Goal: Information Seeking & Learning: Find specific page/section

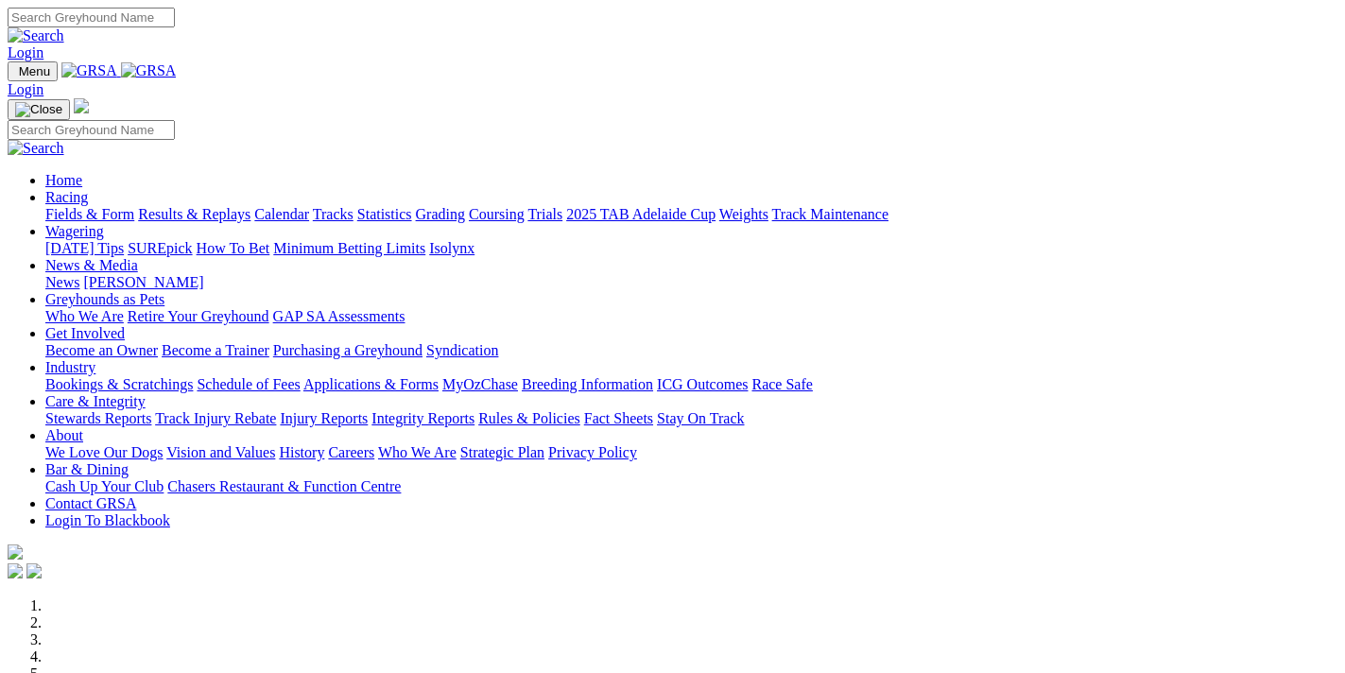
scroll to position [706, 0]
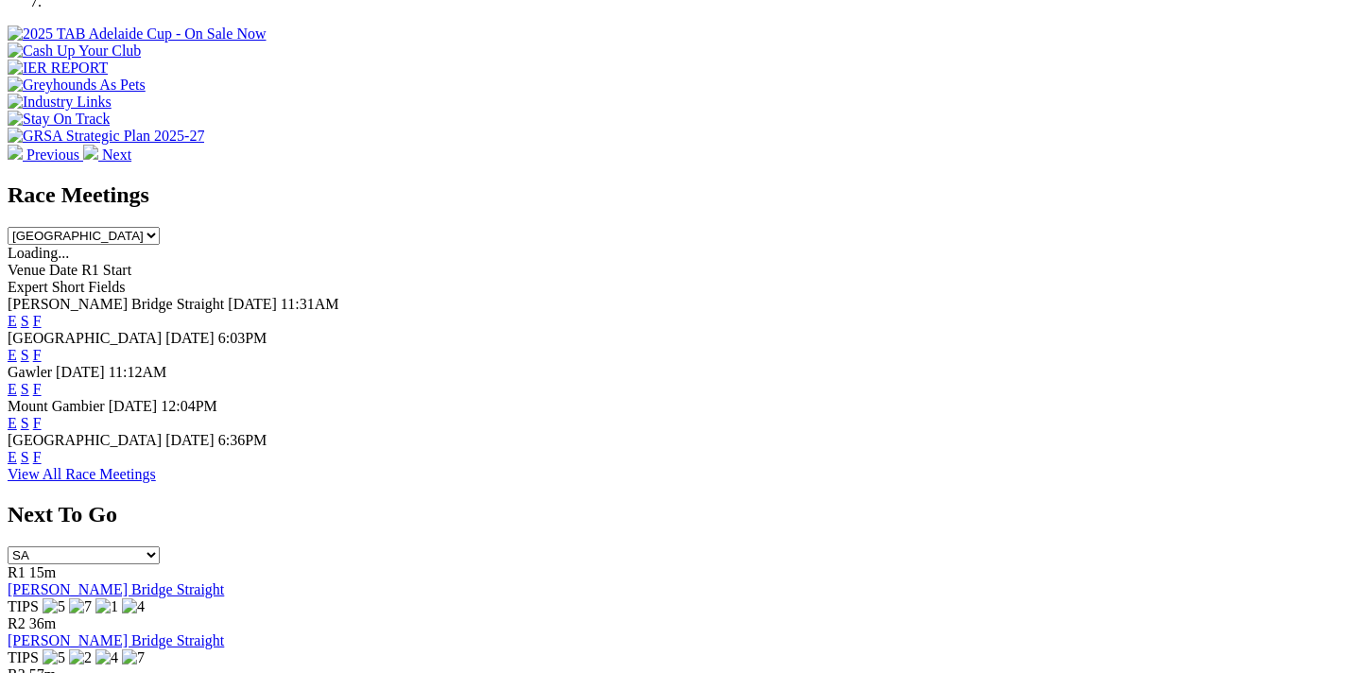
click at [42, 347] on link "F" at bounding box center [37, 355] width 9 height 16
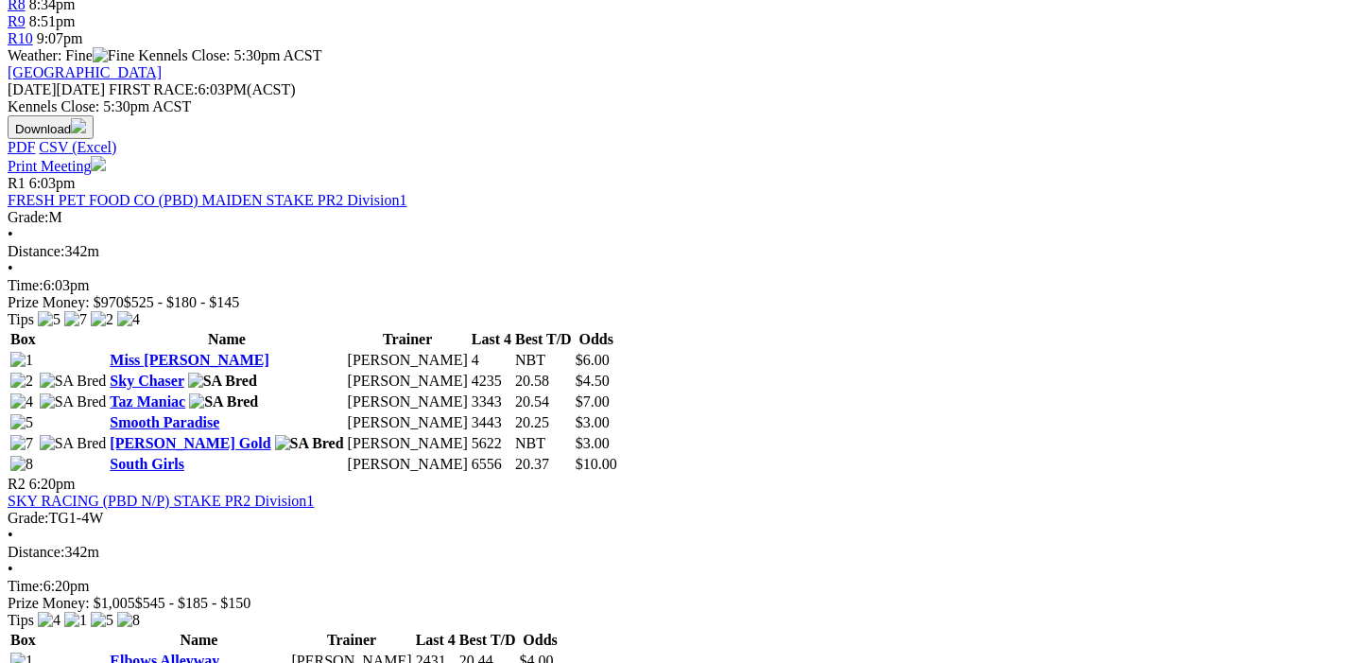
scroll to position [1093, 0]
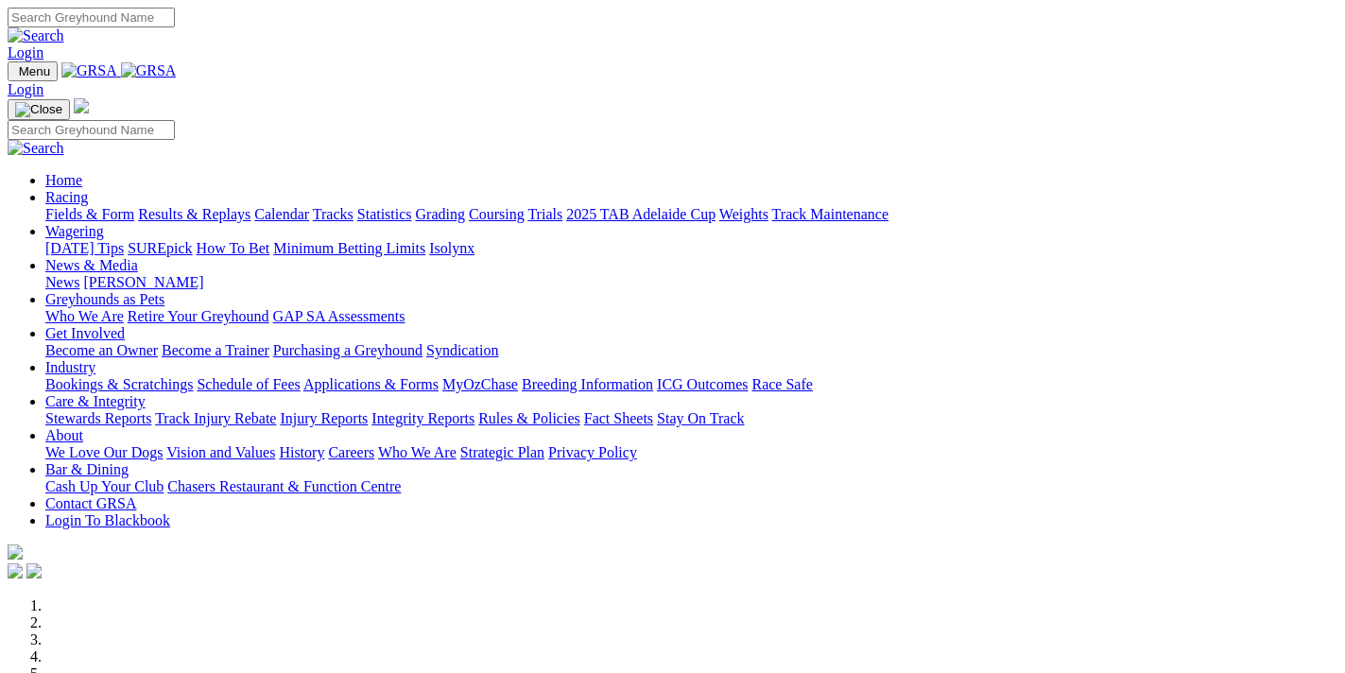
scroll to position [709, 0]
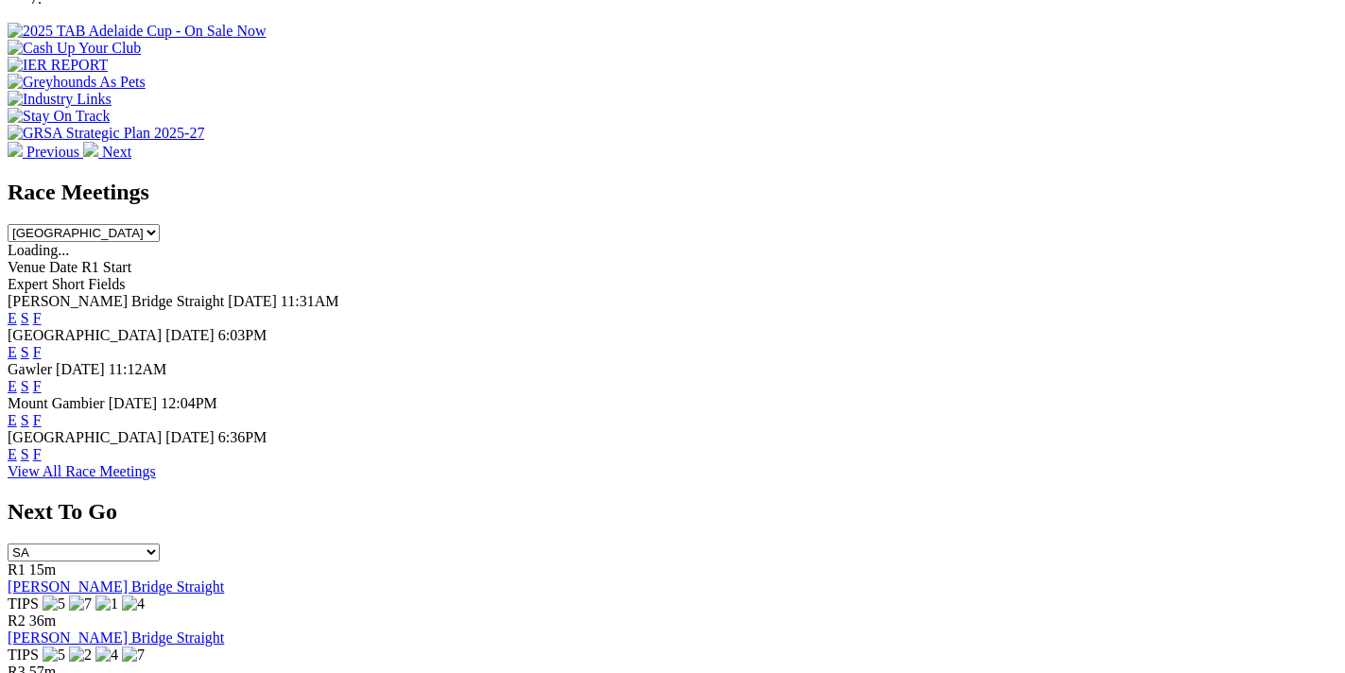
click at [42, 310] on link "F" at bounding box center [37, 318] width 9 height 16
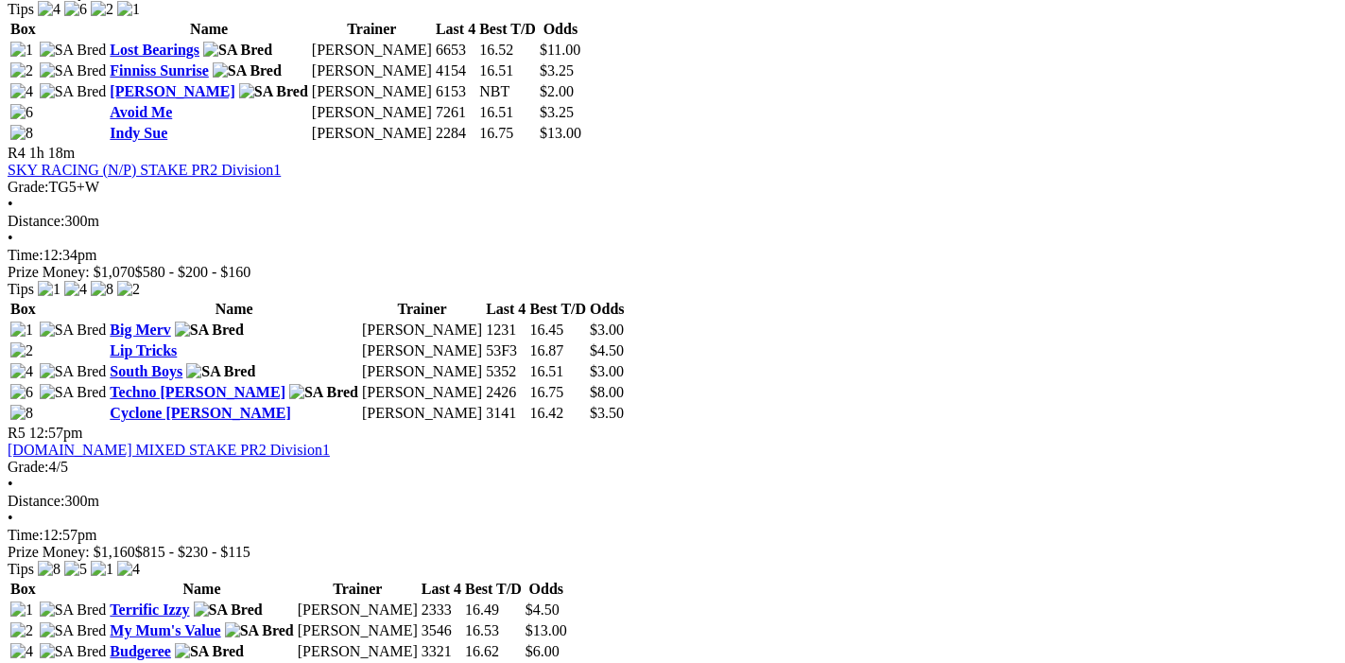
scroll to position [1887, 0]
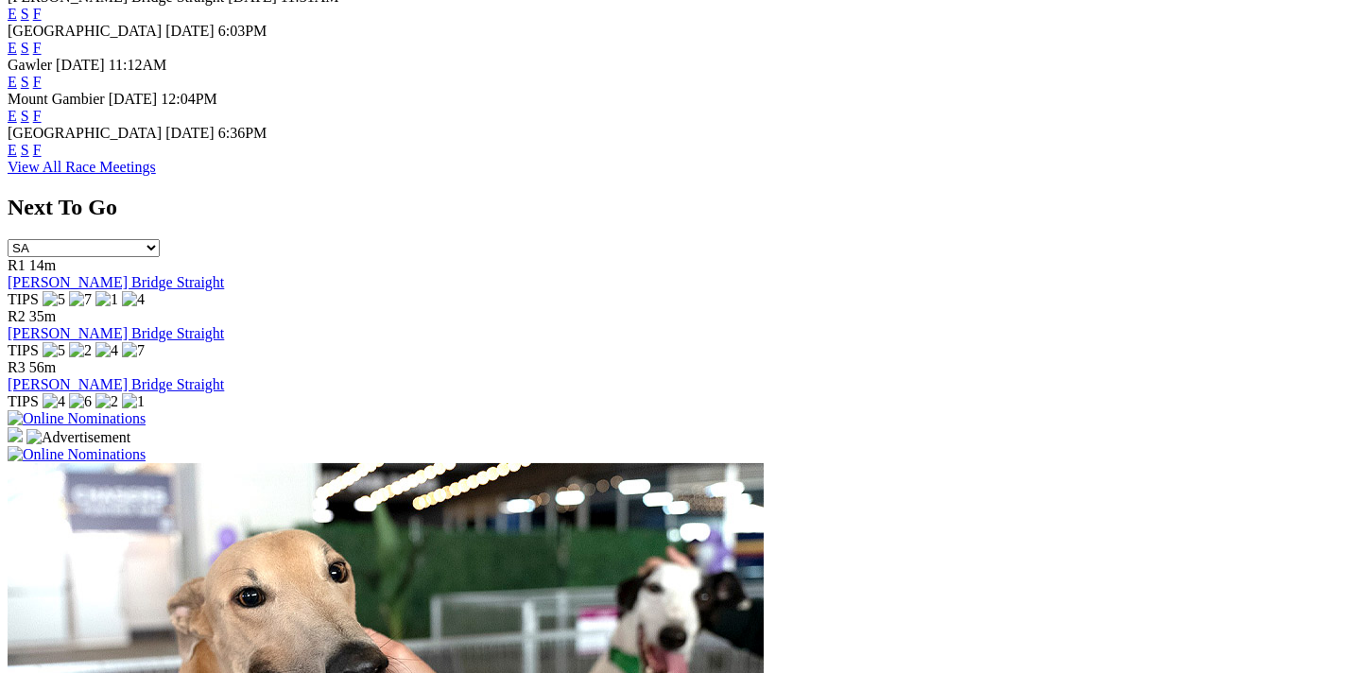
scroll to position [711, 0]
